Goal: Check status: Check status

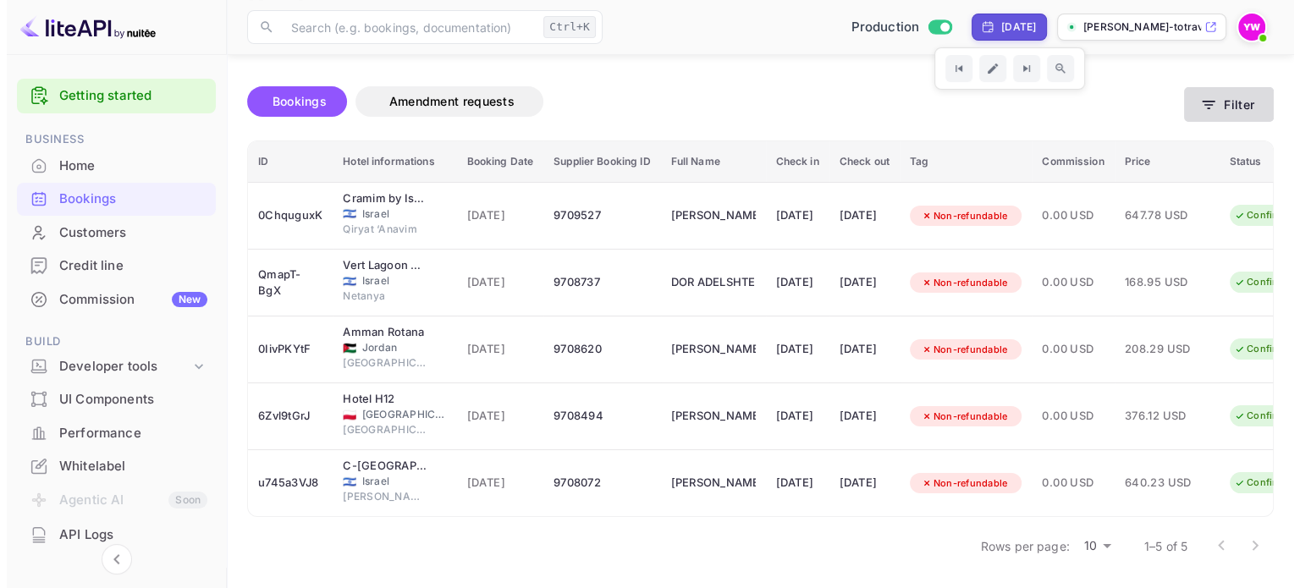
scroll to position [115, 0]
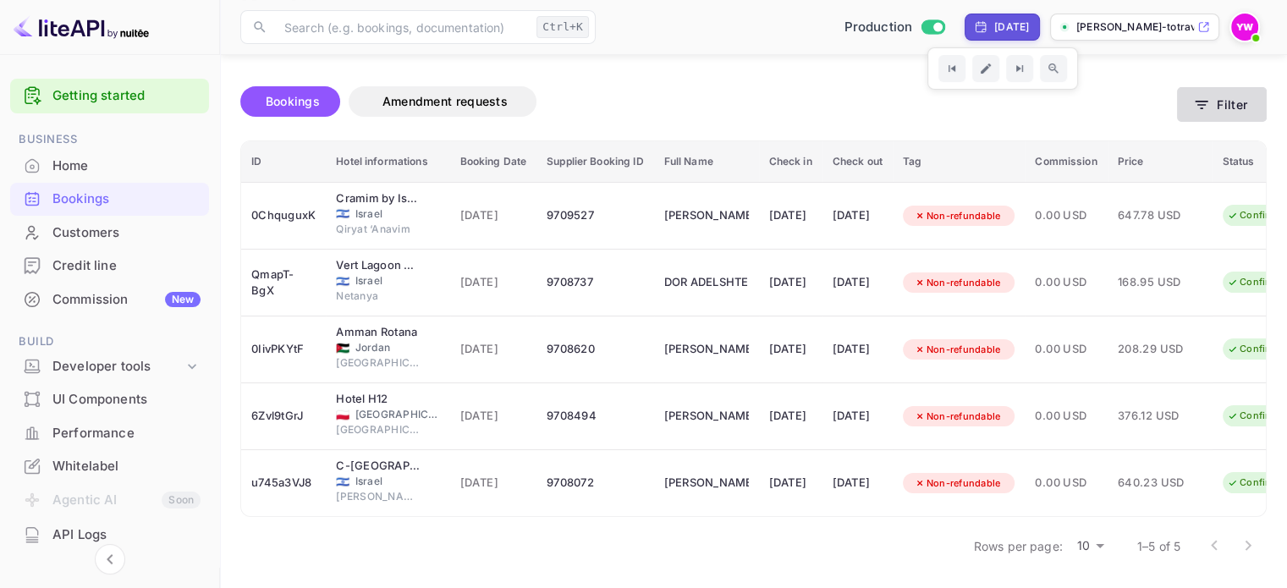
click at [1212, 87] on button "Filter" at bounding box center [1222, 104] width 90 height 35
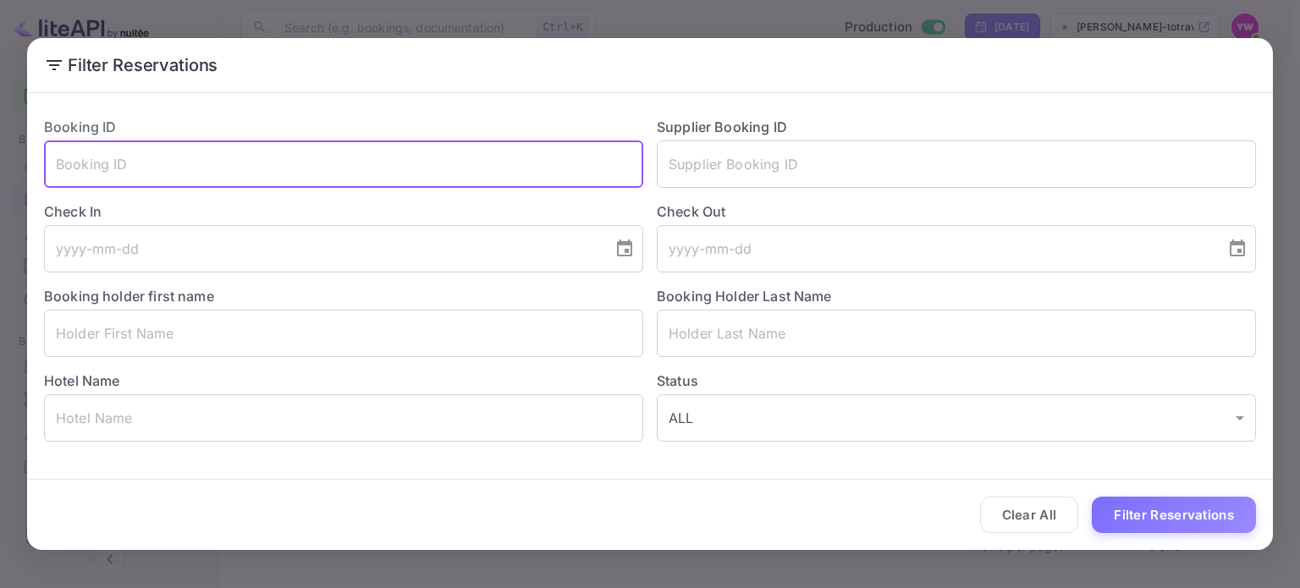
click at [336, 163] on input "text" at bounding box center [343, 163] width 599 height 47
paste input "xu2LX2caN"
type input "xu2LX2caN"
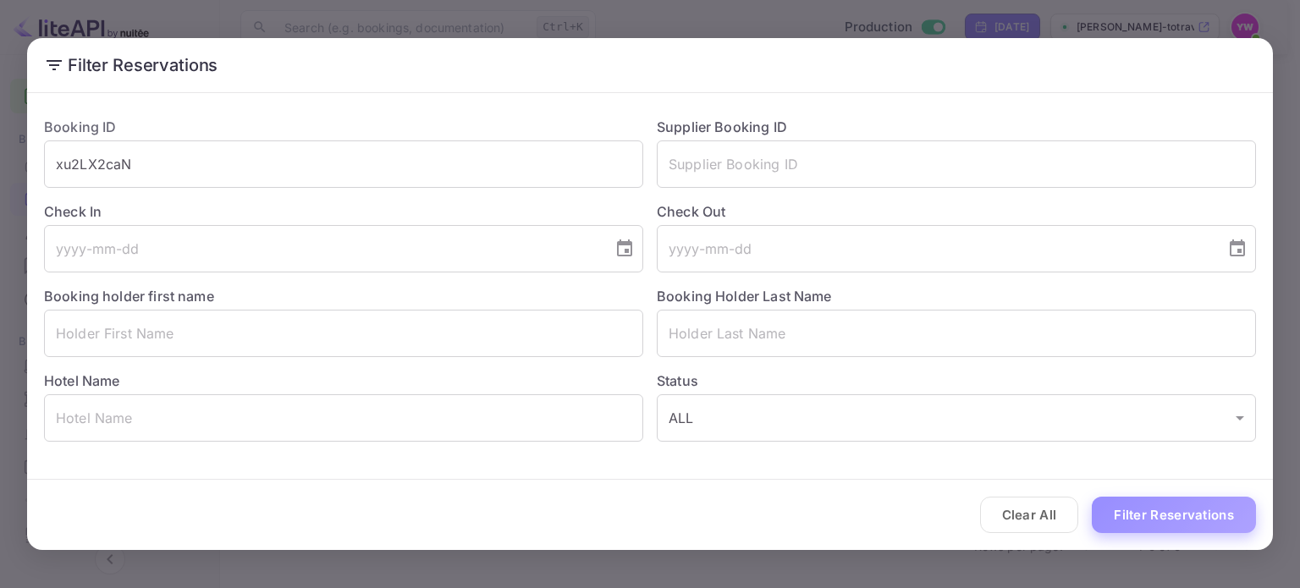
click at [1165, 524] on button "Filter Reservations" at bounding box center [1174, 515] width 164 height 36
click at [705, 280] on div "Booking Holder Last Name ​" at bounding box center [949, 314] width 613 height 85
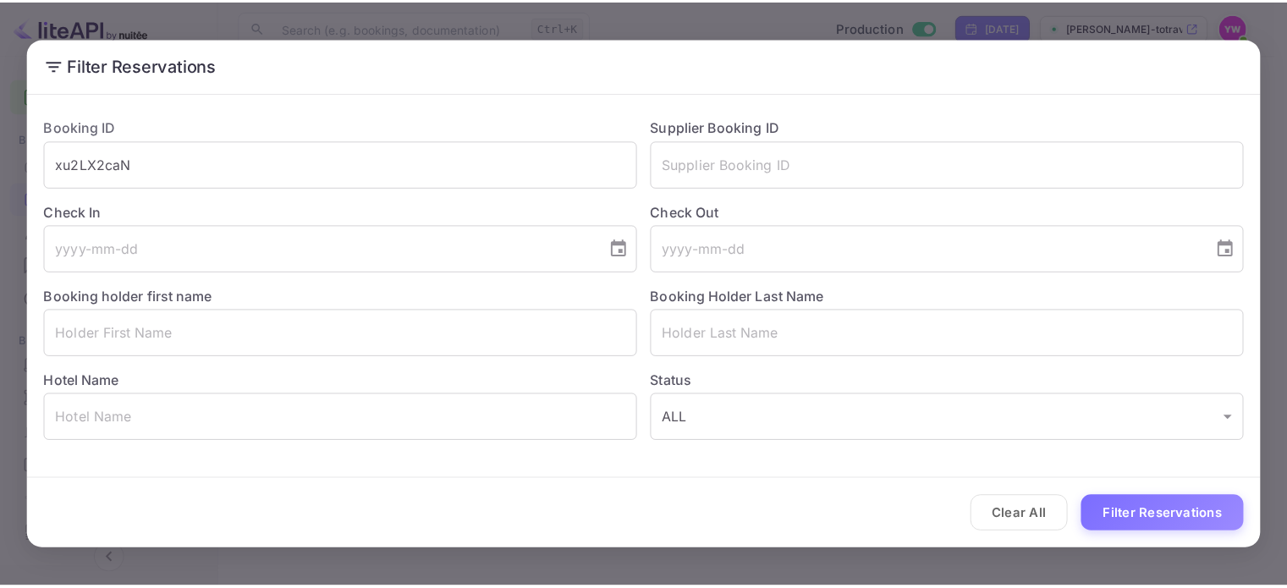
scroll to position [0, 0]
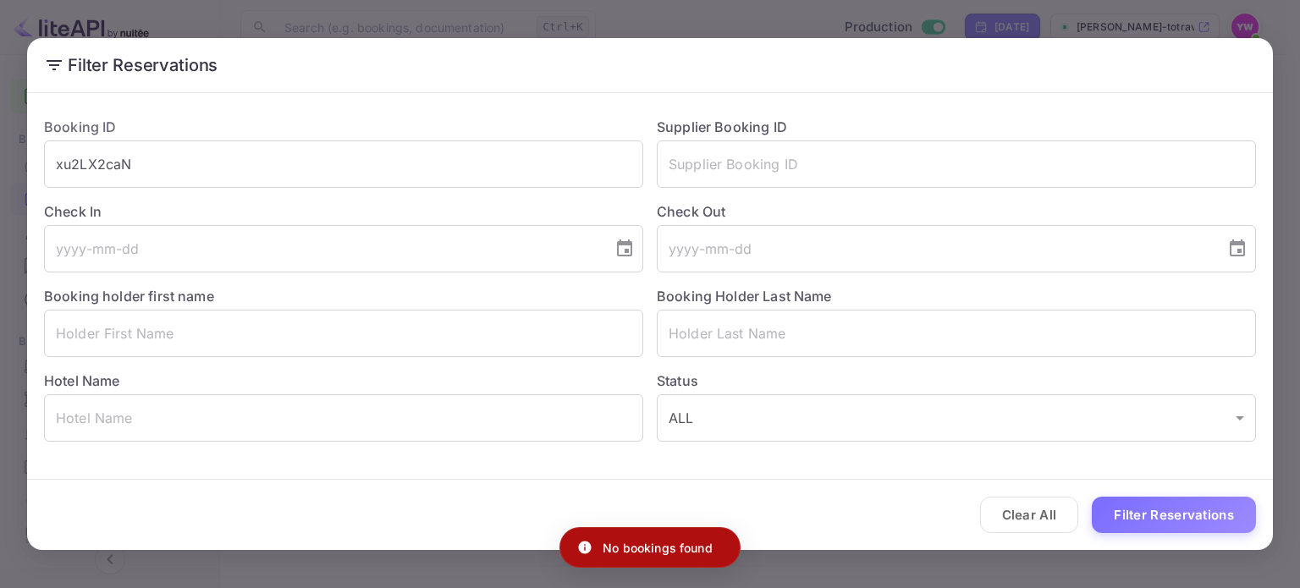
click at [650, 30] on div "Filter Reservations Booking ID xu2LX2caN ​ Supplier Booking ID ​ Check In ​ Che…" at bounding box center [650, 294] width 1300 height 588
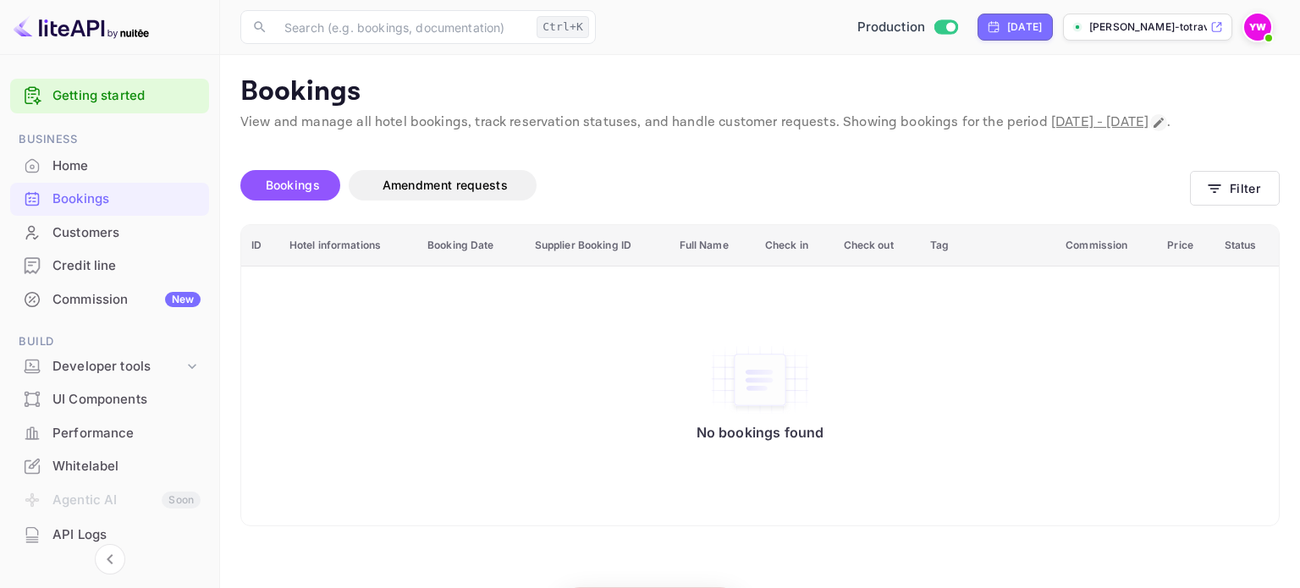
click at [1152, 129] on icon "Change date range" at bounding box center [1159, 123] width 14 height 14
select select "8"
select select "2025"
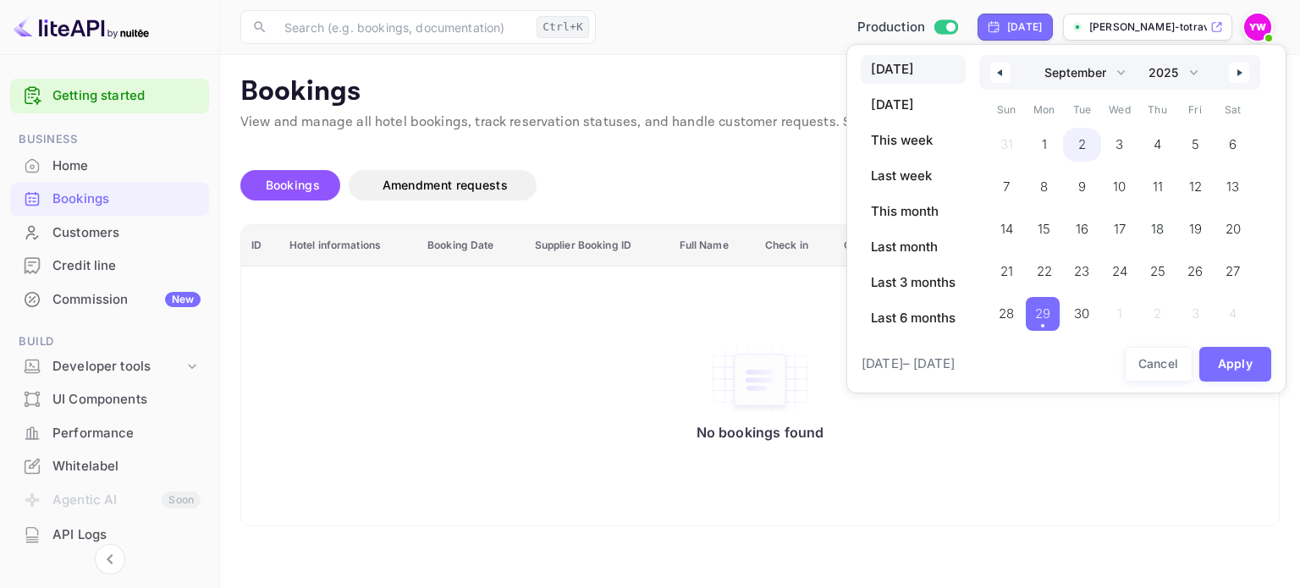
click at [1081, 151] on span "2" at bounding box center [1082, 144] width 8 height 30
click at [1229, 371] on button "Apply" at bounding box center [1235, 364] width 73 height 35
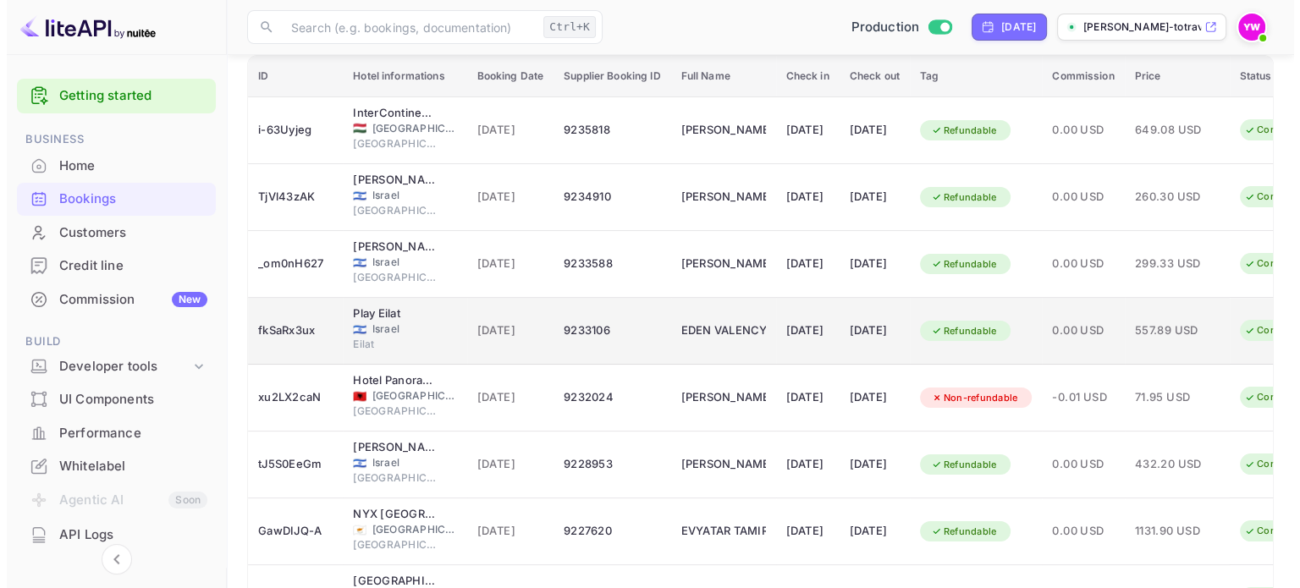
scroll to position [254, 0]
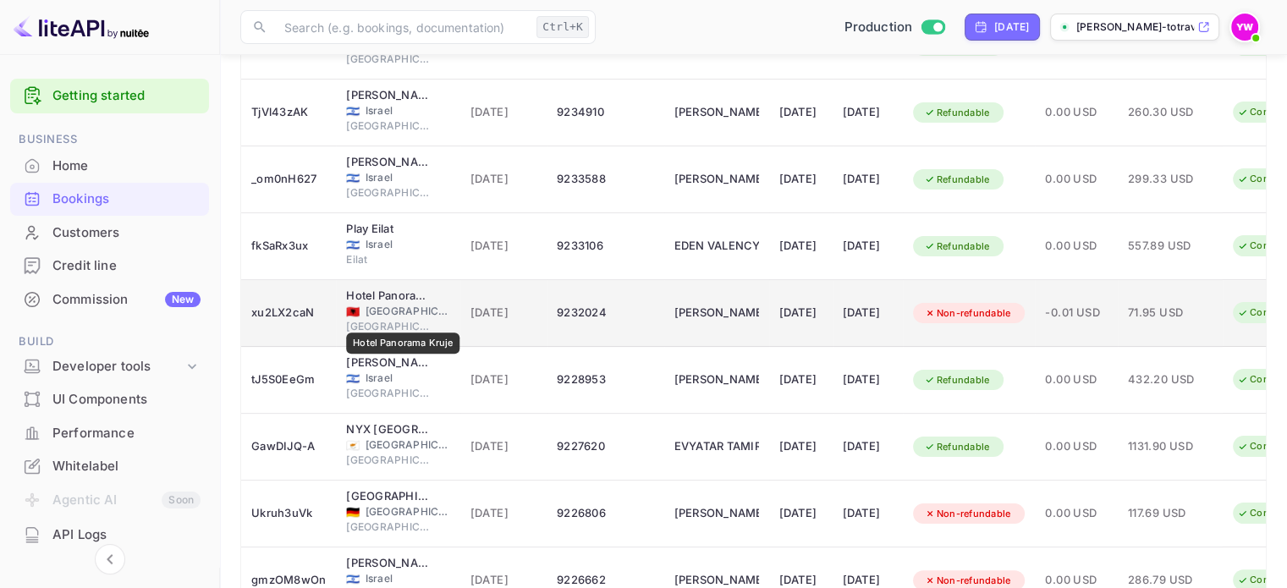
click at [403, 305] on div "Hotel Panorama Kruje" at bounding box center [388, 296] width 85 height 17
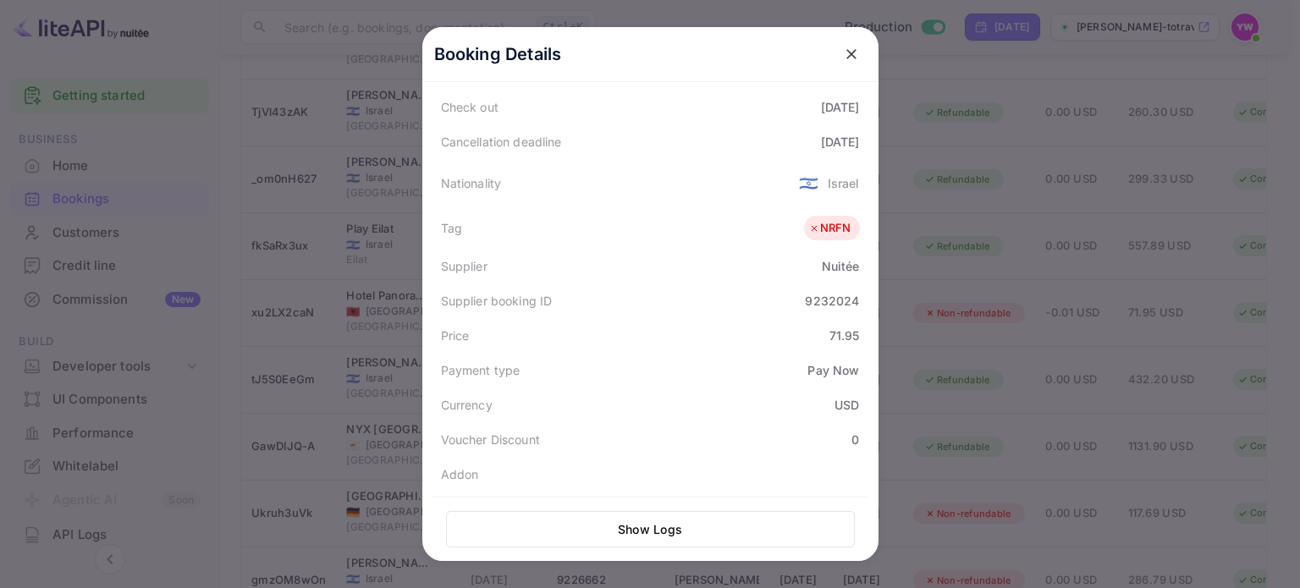
scroll to position [253, 0]
